Goal: Task Accomplishment & Management: Complete application form

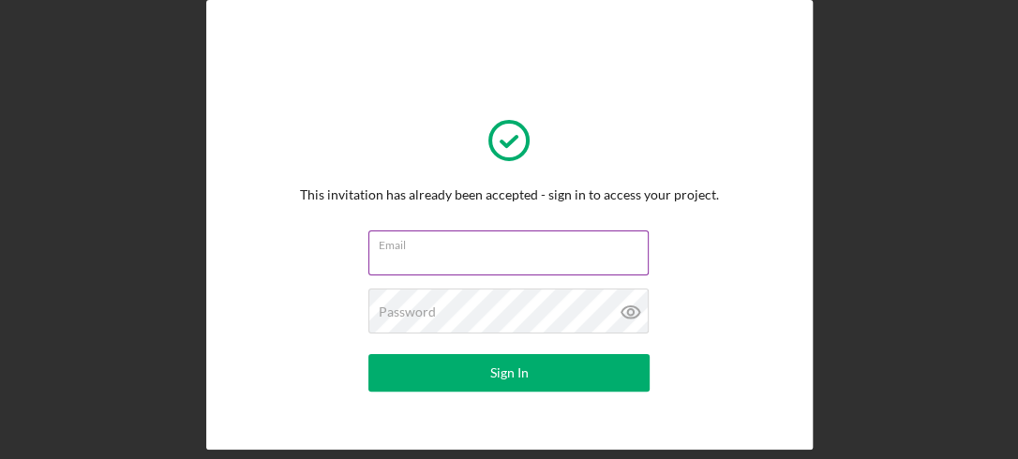
click at [483, 255] on input "Email" at bounding box center [508, 253] width 280 height 45
type input "[EMAIL_ADDRESS][DOMAIN_NAME]"
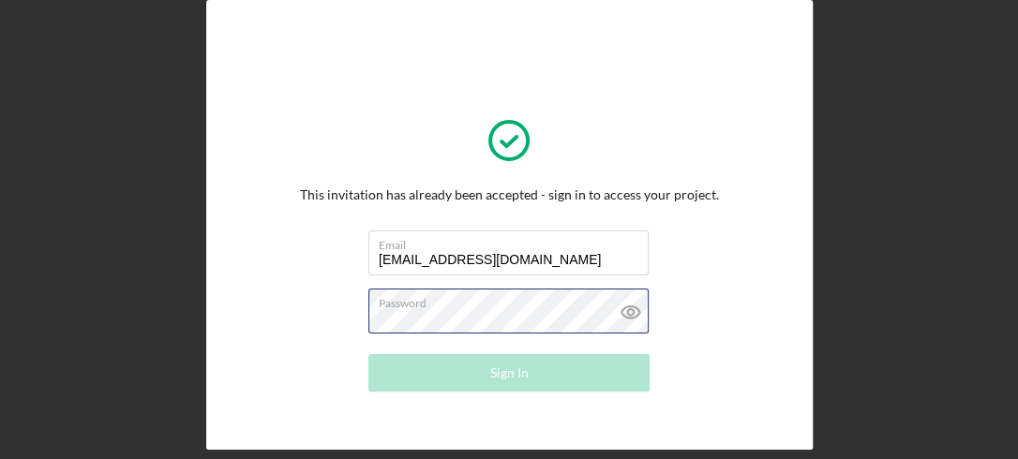
click at [446, 309] on div "Password Required" at bounding box center [508, 312] width 281 height 47
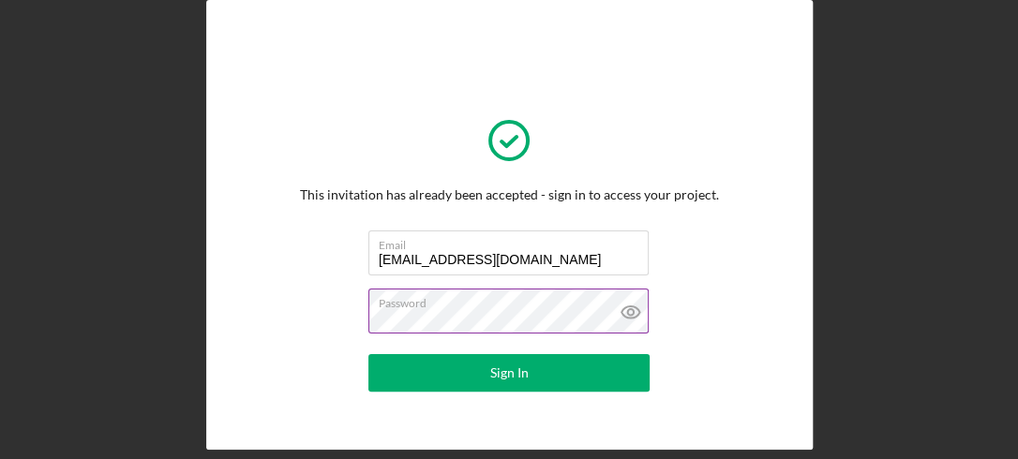
click at [622, 309] on icon at bounding box center [631, 313] width 18 height 12
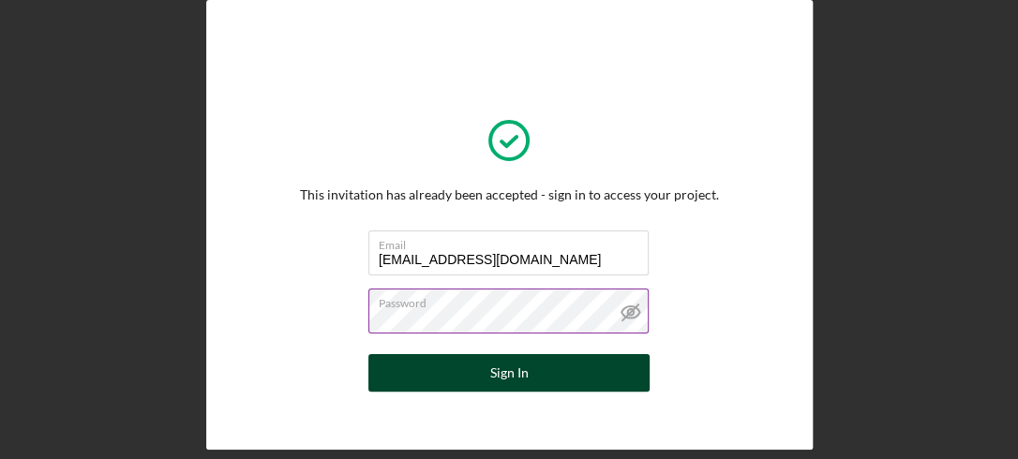
click at [562, 367] on button "Sign In" at bounding box center [508, 372] width 281 height 37
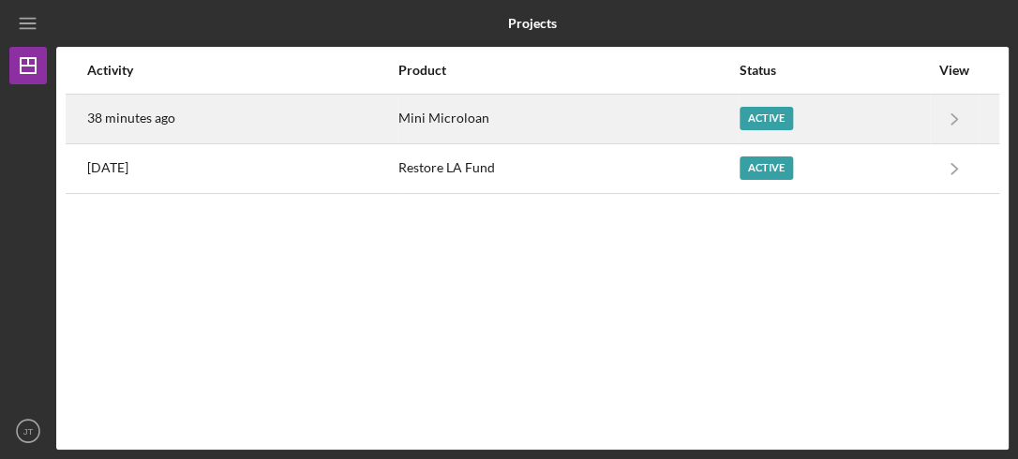
click at [760, 116] on div "Active" at bounding box center [766, 118] width 53 height 23
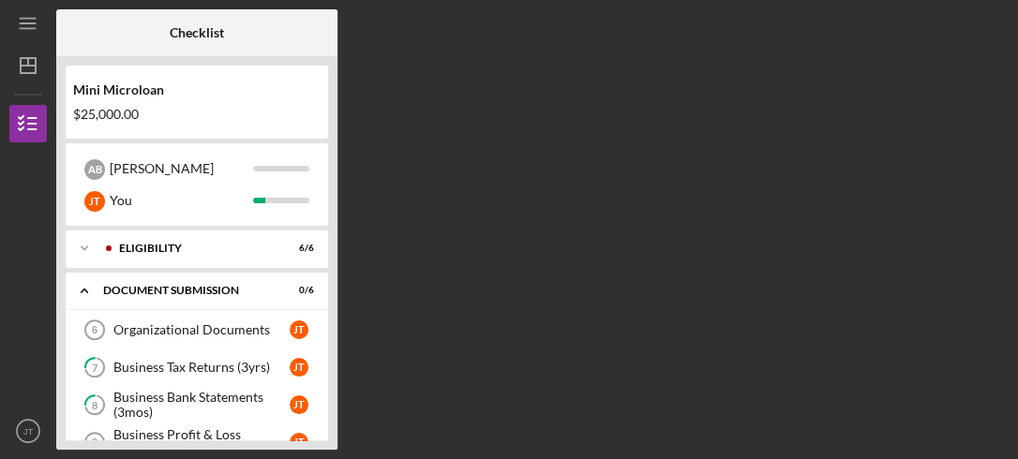
click at [328, 431] on div "Mini Microloan $25,000.00 A B [PERSON_NAME] You Icon/Expander Eligibility 6 / 6…" at bounding box center [196, 253] width 281 height 394
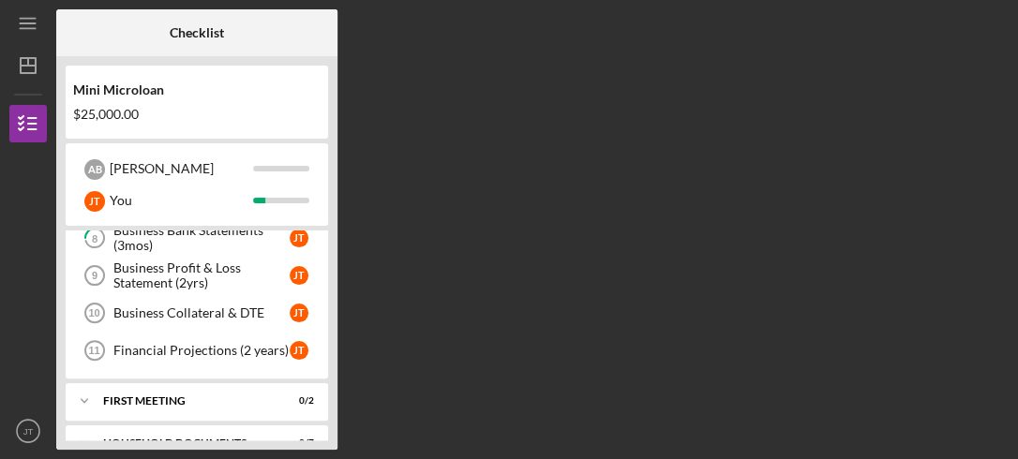
scroll to position [192, 0]
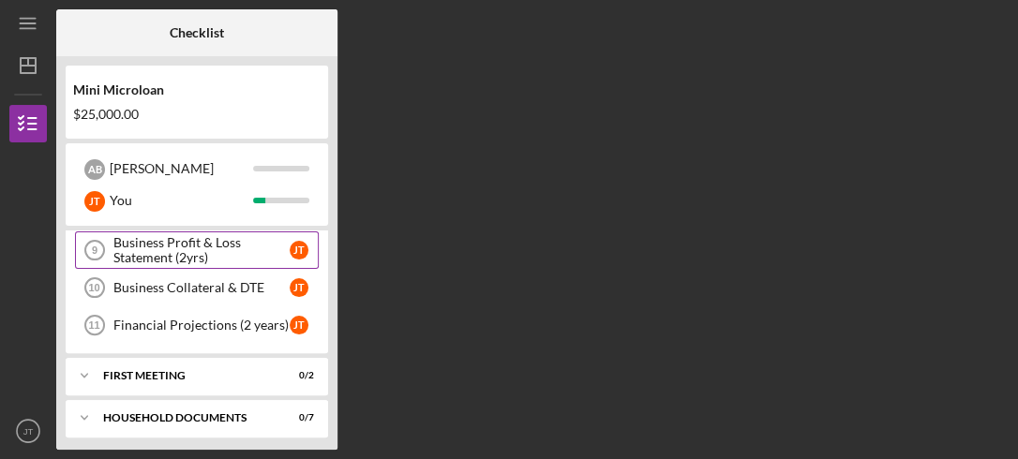
click at [183, 237] on div "Business Profit & Loss Statement (2yrs)" at bounding box center [201, 250] width 176 height 30
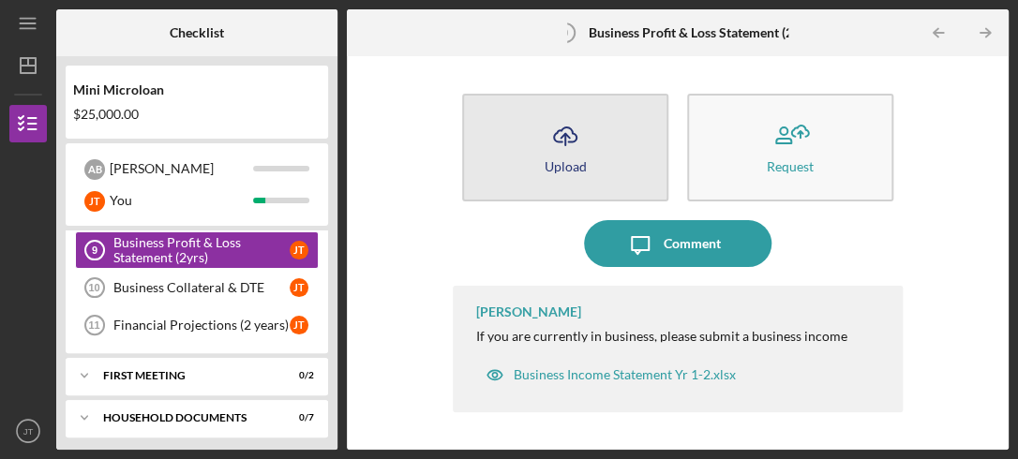
click at [585, 156] on icon "Icon/Upload" at bounding box center [565, 135] width 47 height 47
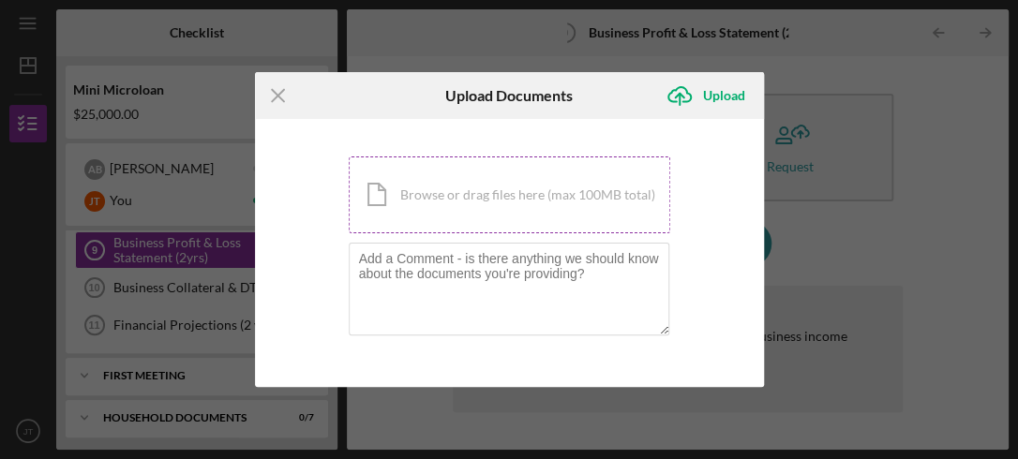
click at [476, 188] on div "Icon/Document Browse or drag files here (max 100MB total) Tap to choose files o…" at bounding box center [510, 195] width 322 height 77
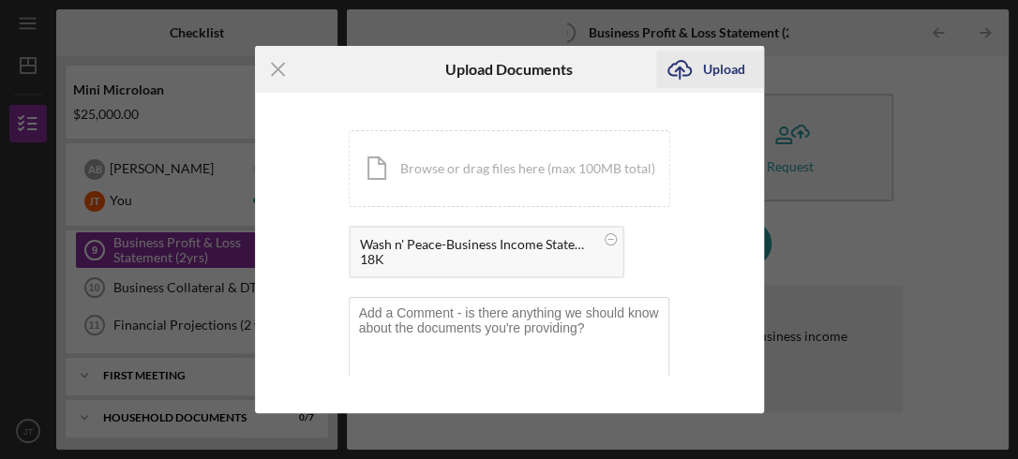
click at [725, 59] on div "Upload" at bounding box center [724, 69] width 42 height 37
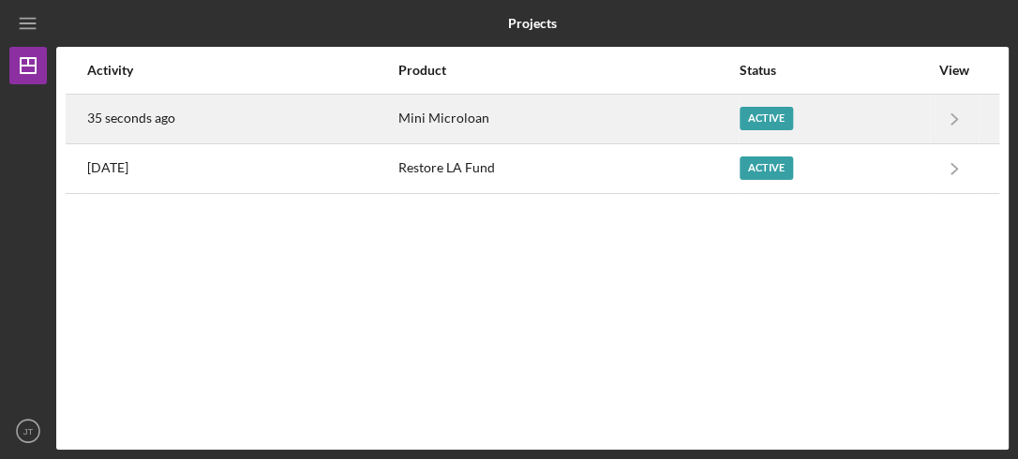
click at [789, 133] on div "Active" at bounding box center [834, 119] width 189 height 47
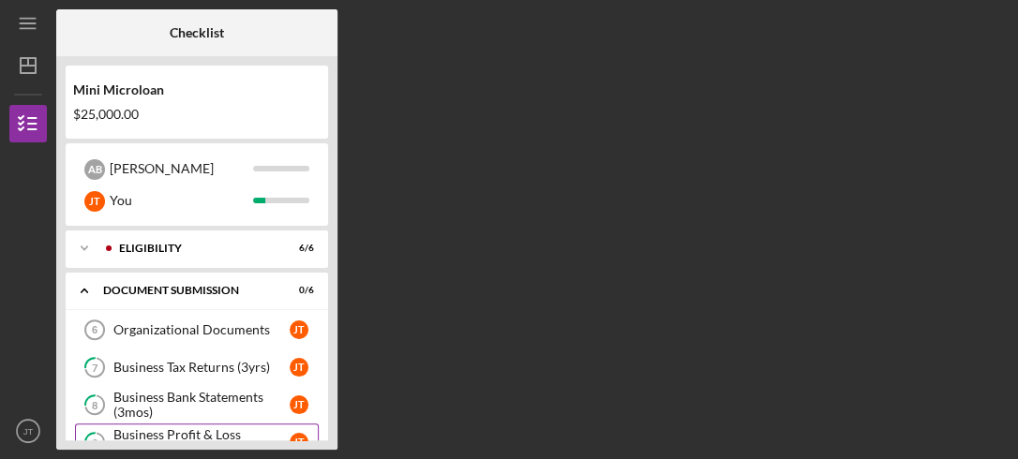
click at [220, 427] on div "Business Profit & Loss Statement (2yrs)" at bounding box center [201, 442] width 176 height 30
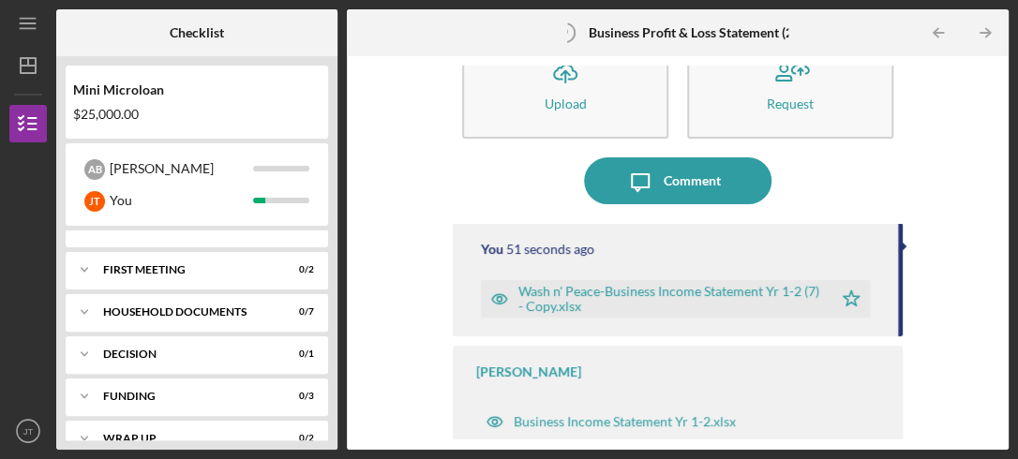
scroll to position [322, 0]
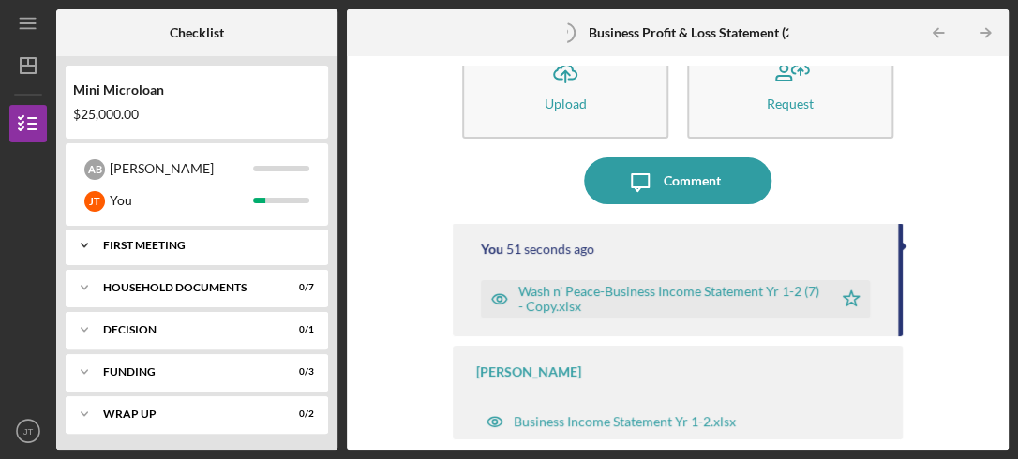
click at [223, 254] on div "Icon/Expander First Meeting 0 / 2" at bounding box center [197, 245] width 262 height 37
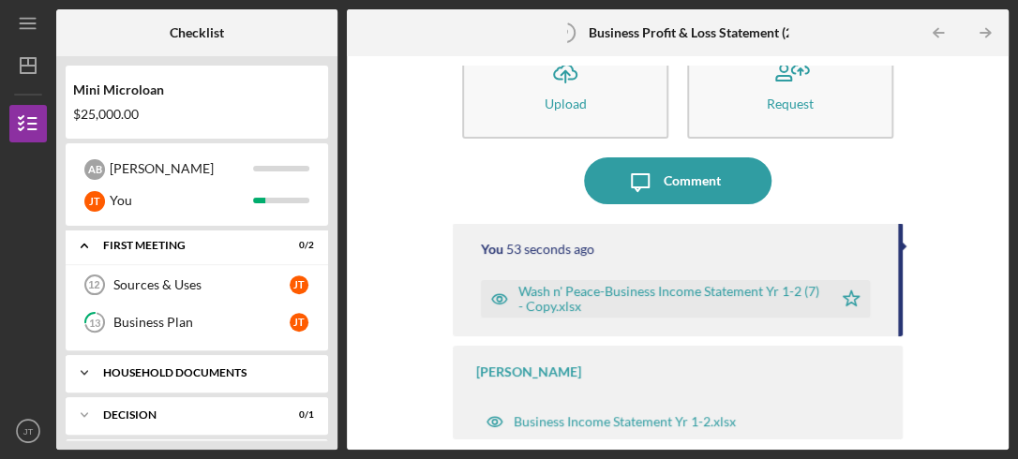
click at [279, 375] on div "Icon/Expander Household Documents 0 / 7" at bounding box center [197, 372] width 262 height 37
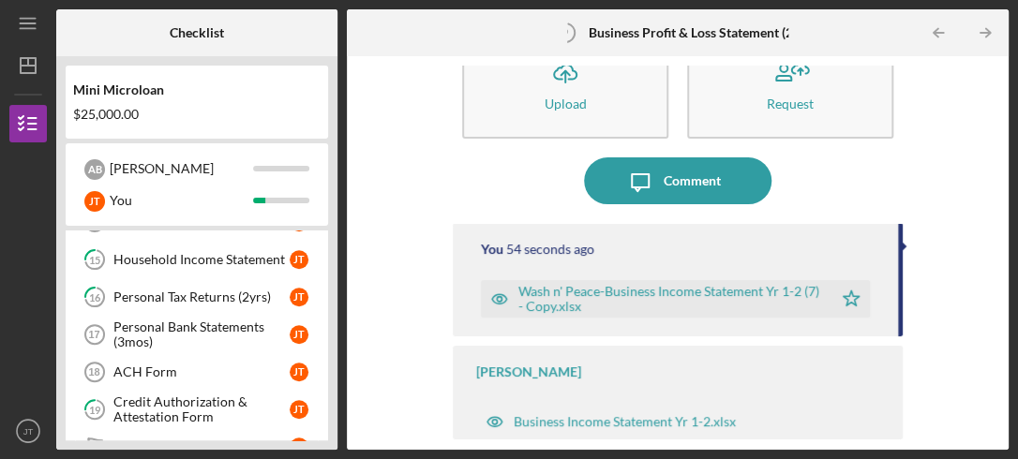
scroll to position [514, 0]
click at [410, 309] on div "Icon/Upload Upload Request Icon/Message Comment You 55 seconds ago Wash n' Peac…" at bounding box center [677, 253] width 643 height 375
click at [410, 309] on div "Icon/Upload Upload Request Icon/Message Comment You 56 seconds ago Wash n' Peac…" at bounding box center [677, 253] width 643 height 375
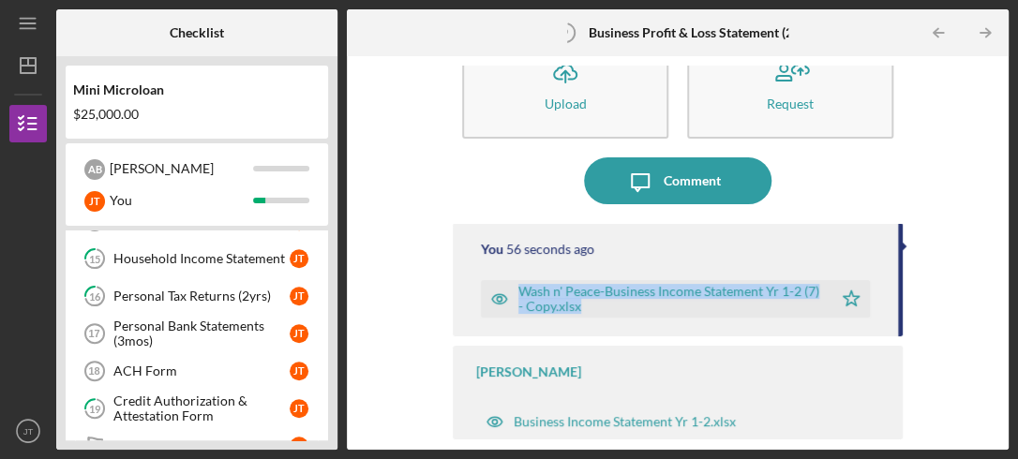
click at [410, 309] on div "Icon/Upload Upload Request Icon/Message Comment You 56 seconds ago Wash n' Peac…" at bounding box center [677, 253] width 643 height 375
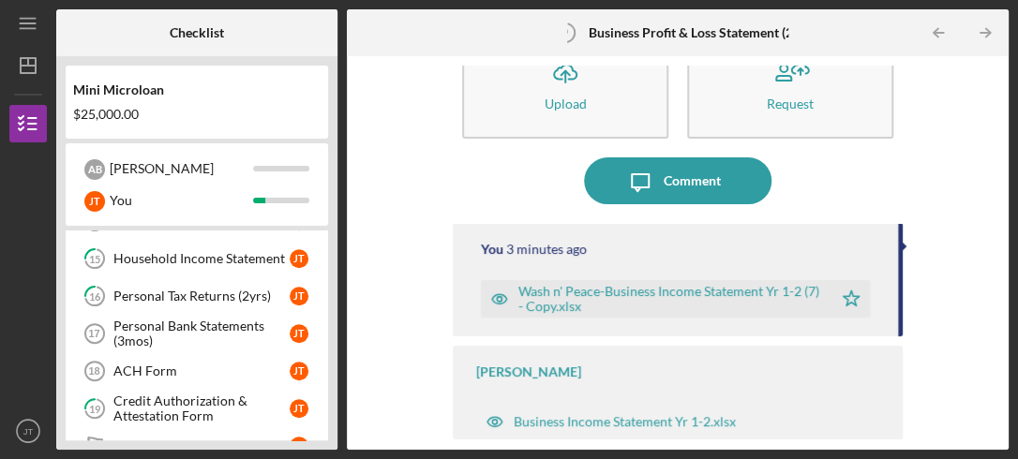
click at [721, 262] on div "You 3 minutes ago Wash n' Peace-Business Income Statement Yr 1-2 (7) - Copy.xls…" at bounding box center [678, 279] width 450 height 113
click at [626, 290] on div "Wash n' Peace-Business Income Statement Yr 1-2 (7) - Copy.xlsx" at bounding box center [670, 299] width 305 height 30
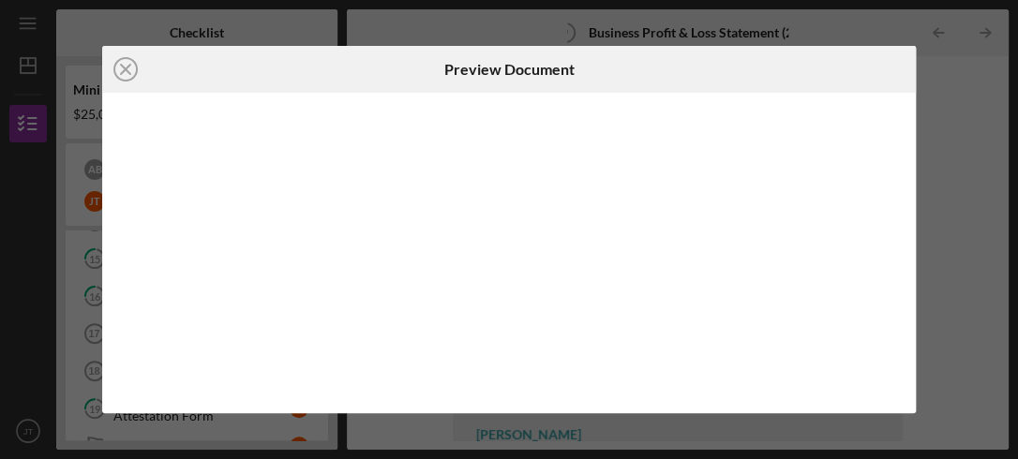
click at [626, 290] on body "Icon/Menu 9 Business Profit & Loss Statement (2yrs) Checklist Mini Microloan $2…" at bounding box center [509, 229] width 1018 height 459
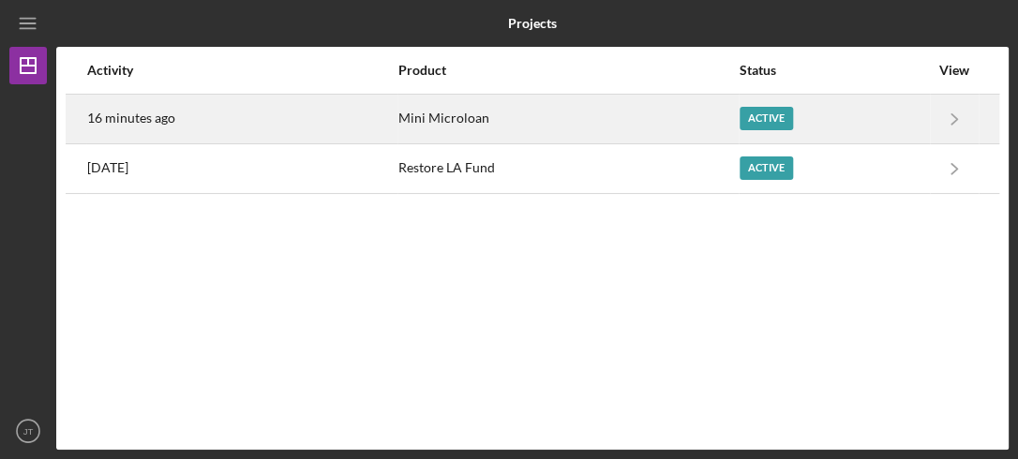
click at [691, 117] on div "Mini Microloan" at bounding box center [567, 119] width 338 height 47
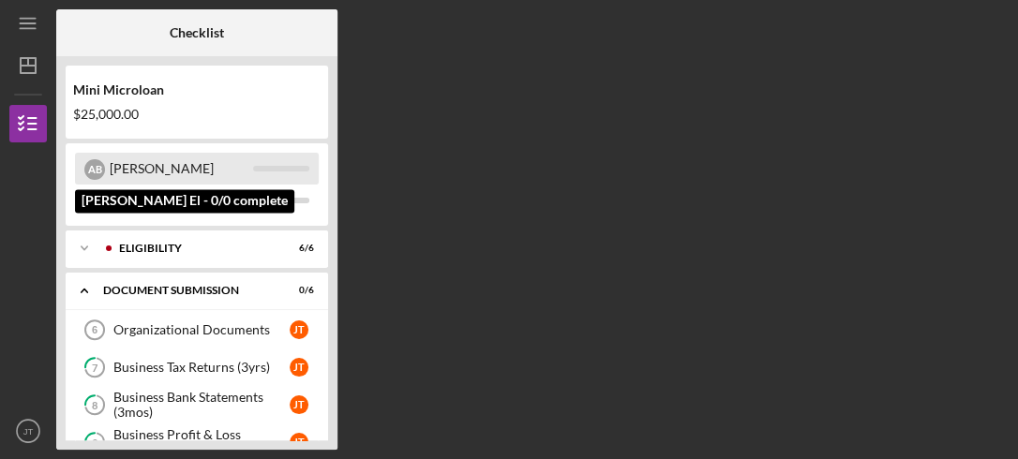
click at [272, 162] on div "A B Anthony" at bounding box center [197, 169] width 244 height 32
click at [165, 161] on div "[PERSON_NAME]" at bounding box center [181, 169] width 143 height 32
click at [109, 163] on div "A B Anthony" at bounding box center [197, 169] width 244 height 32
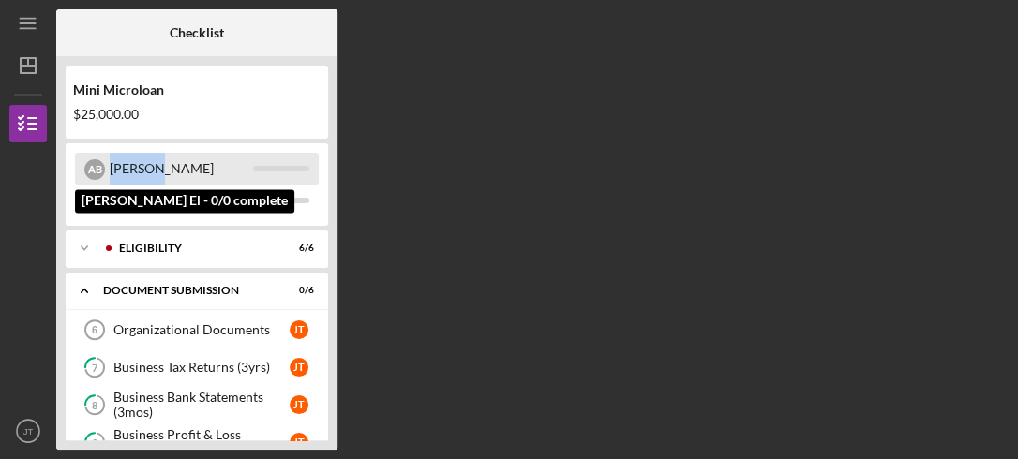
click at [109, 163] on div "A B Anthony" at bounding box center [197, 169] width 244 height 32
click at [91, 167] on div "A B" at bounding box center [94, 169] width 21 height 21
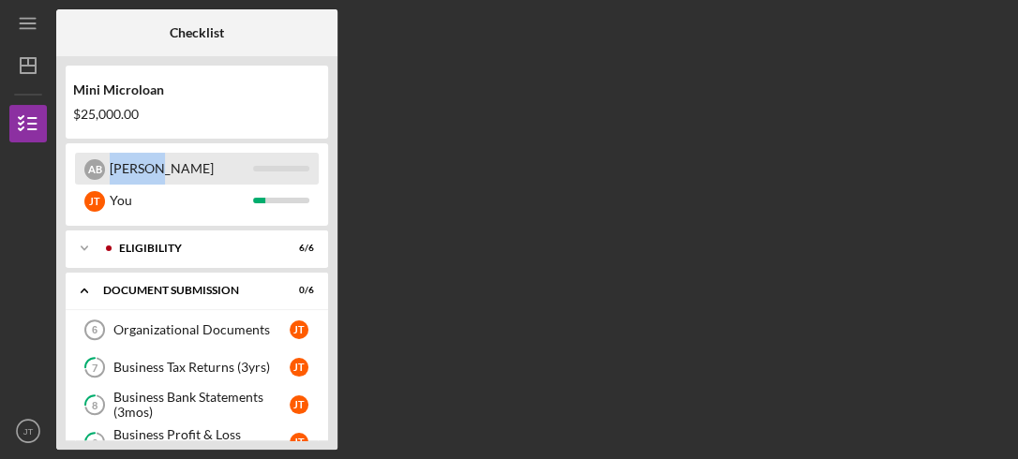
click at [91, 167] on div "A B" at bounding box center [94, 169] width 21 height 21
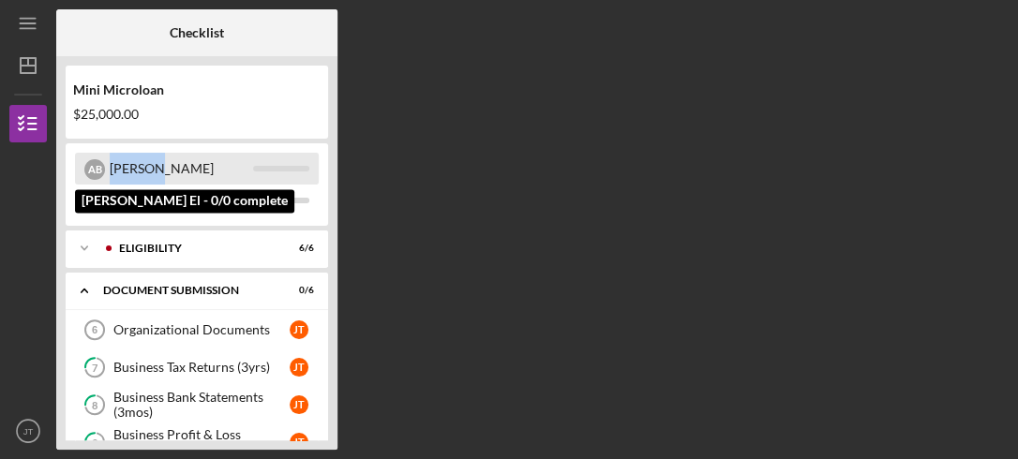
click at [91, 167] on div "A B" at bounding box center [94, 169] width 21 height 21
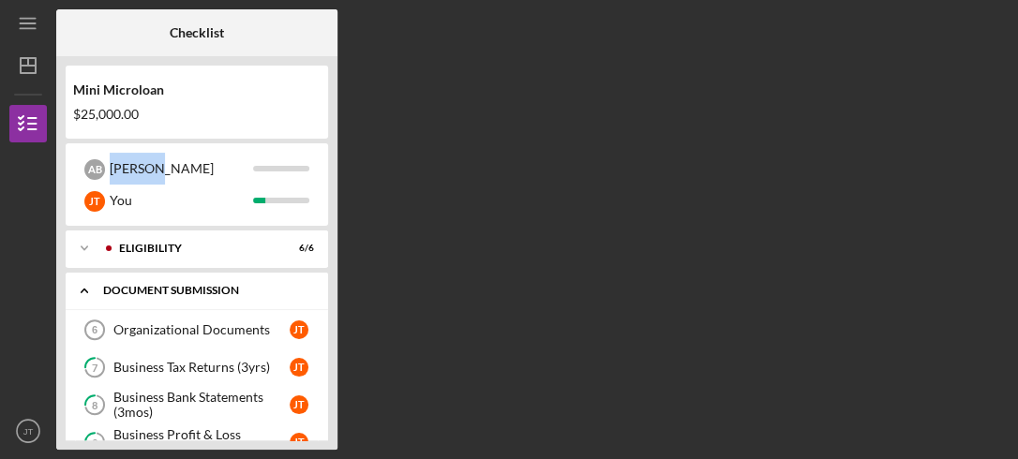
click at [201, 287] on div "Document Submission" at bounding box center [204, 290] width 202 height 11
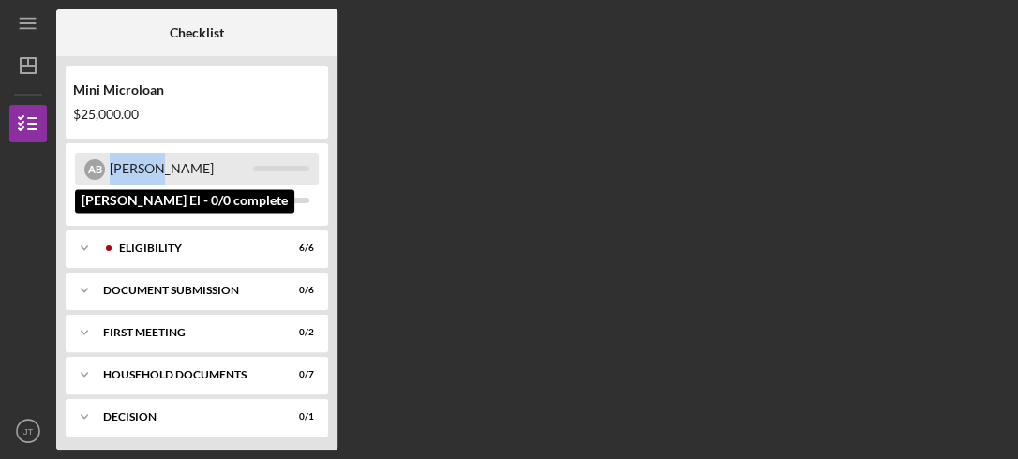
click at [240, 159] on div "[PERSON_NAME]" at bounding box center [181, 169] width 143 height 32
click at [108, 167] on div "A B Anthony" at bounding box center [197, 169] width 244 height 32
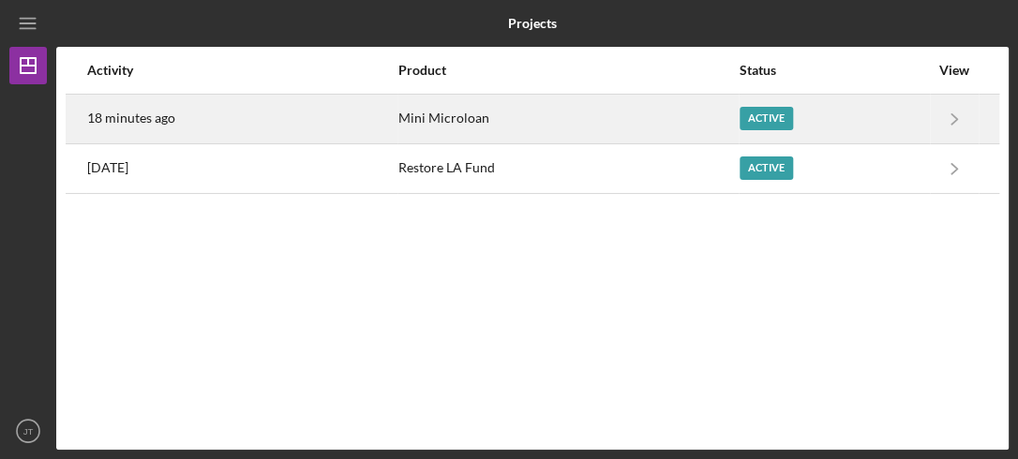
click at [748, 103] on div "Active" at bounding box center [834, 119] width 189 height 47
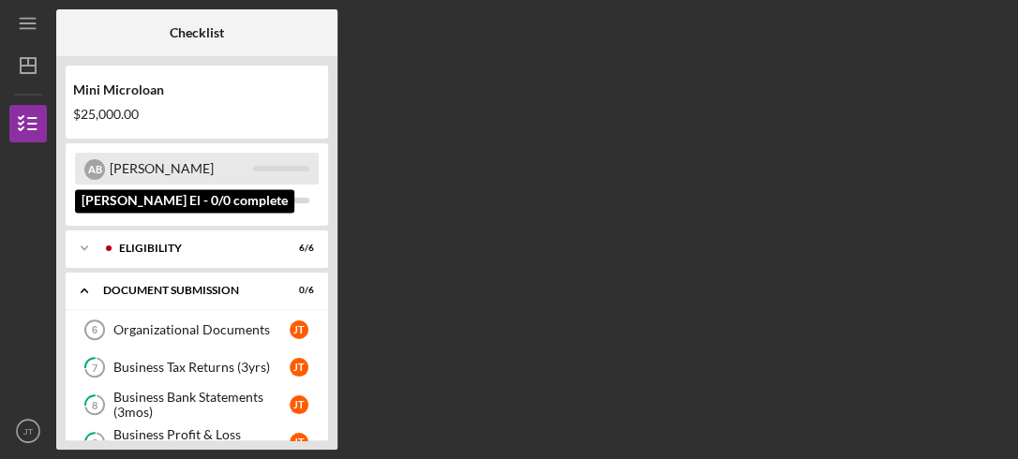
click at [280, 160] on div "A B Anthony" at bounding box center [197, 169] width 244 height 32
click at [280, 160] on div "[PERSON_NAME]" at bounding box center [197, 169] width 244 height 32
